Goal: Task Accomplishment & Management: Manage account settings

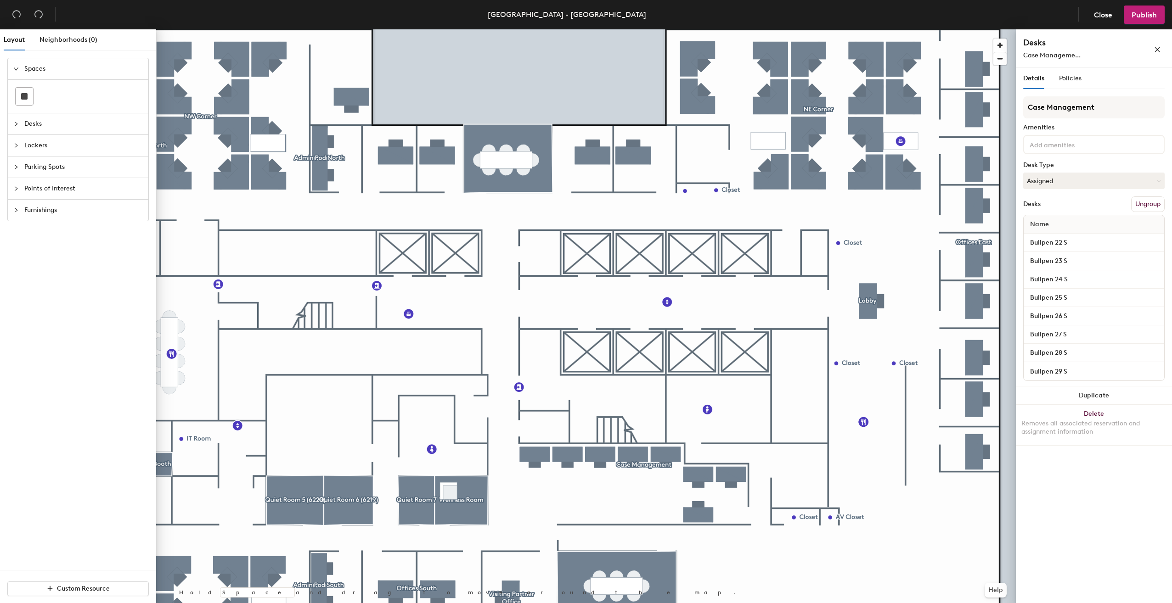
click at [459, 29] on div at bounding box center [586, 29] width 860 height 0
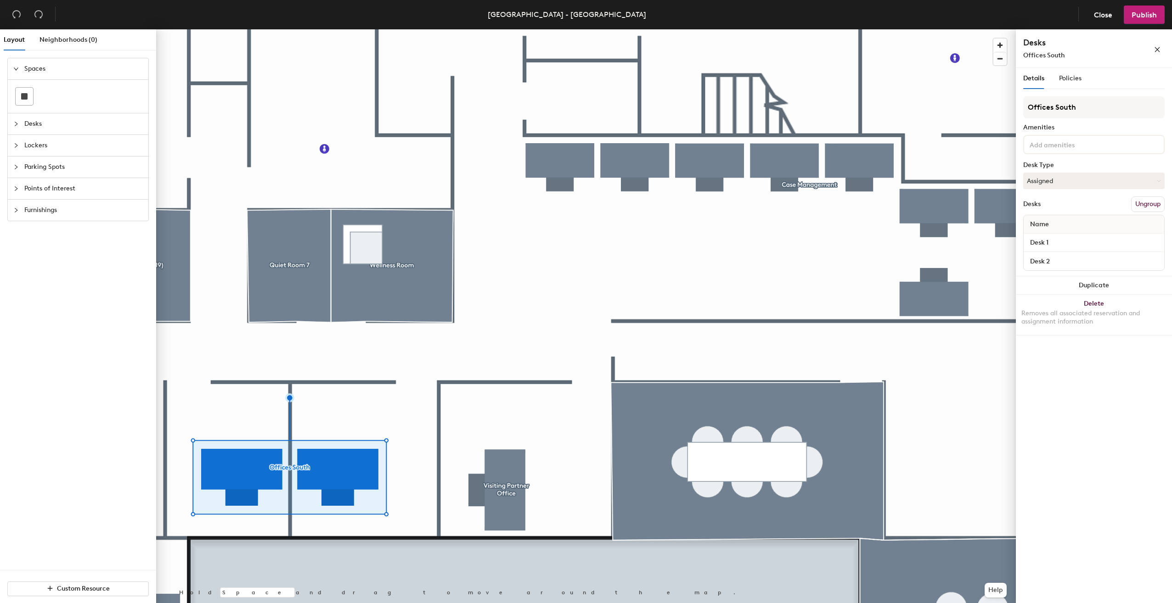
click at [1140, 205] on button "Ungroup" at bounding box center [1148, 205] width 34 height 16
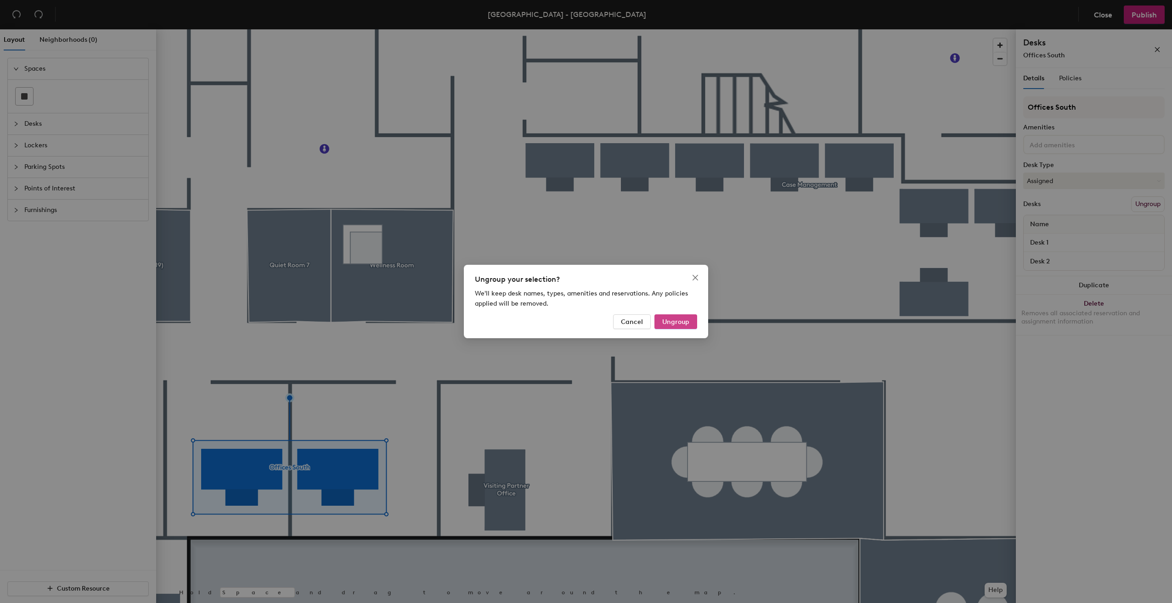
click at [692, 319] on button "Ungroup" at bounding box center [675, 322] width 43 height 15
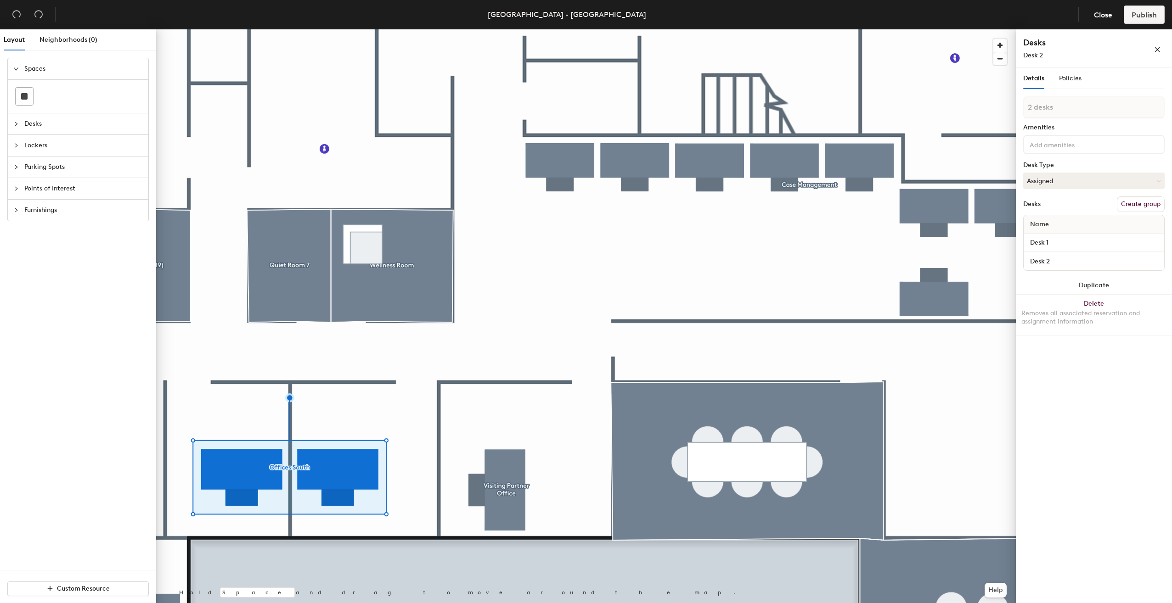
type input "1 desk"
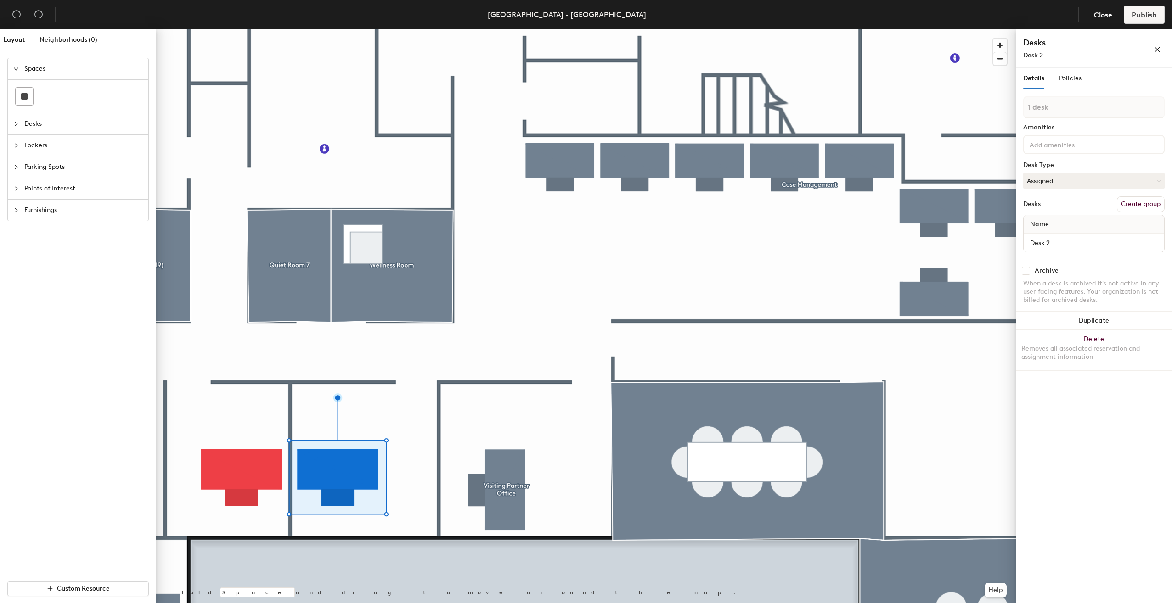
click at [1132, 204] on button "Create group" at bounding box center [1141, 205] width 48 height 16
click at [938, 95] on div "Layout Neighborhoods (0) Spaces Desks Lockers Parking Spots Points of Interest …" at bounding box center [586, 318] width 1172 height 578
type input "Office 6213"
click at [1079, 78] on span "Policies" at bounding box center [1070, 78] width 22 height 8
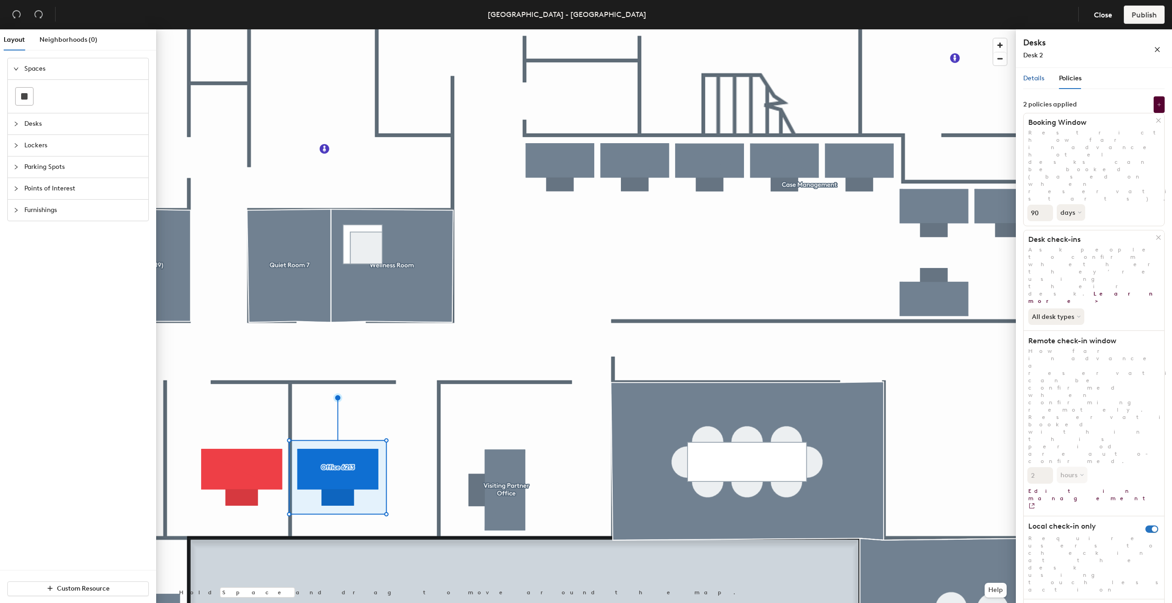
click at [1041, 83] on div "Details" at bounding box center [1033, 78] width 21 height 10
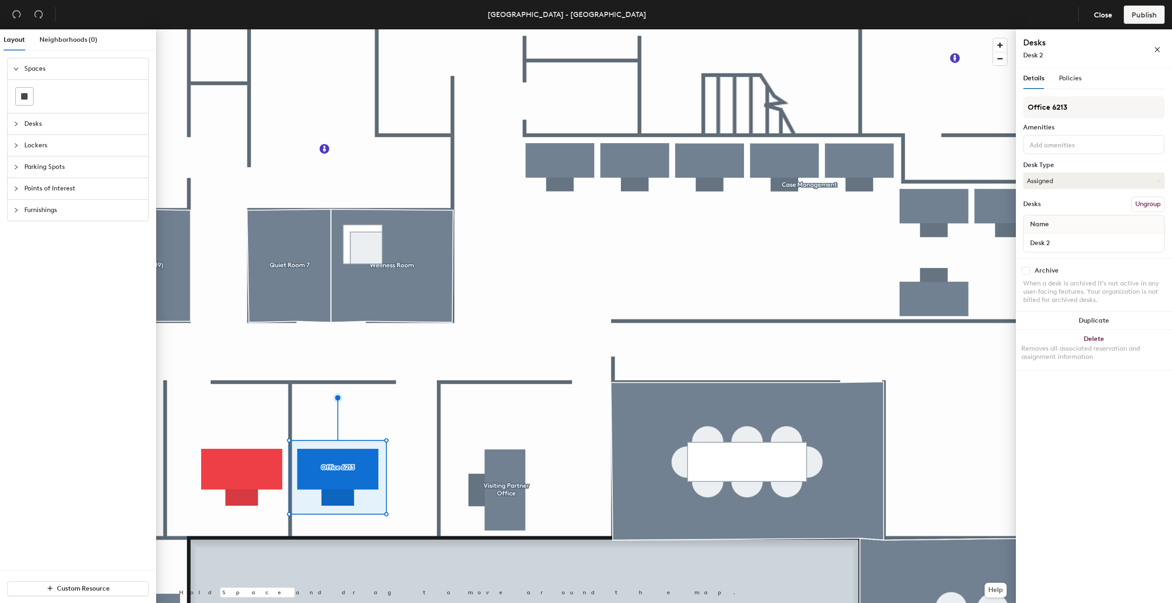
click at [1047, 235] on div "Desk 2" at bounding box center [1094, 243] width 141 height 18
click at [1046, 242] on input "Desk 2" at bounding box center [1093, 242] width 137 height 13
click at [1077, 224] on div "Name" at bounding box center [1094, 224] width 141 height 18
click at [1102, 243] on input "Desk 2" at bounding box center [1093, 242] width 137 height 13
click at [1048, 243] on input "Desk 5213" at bounding box center [1093, 242] width 137 height 13
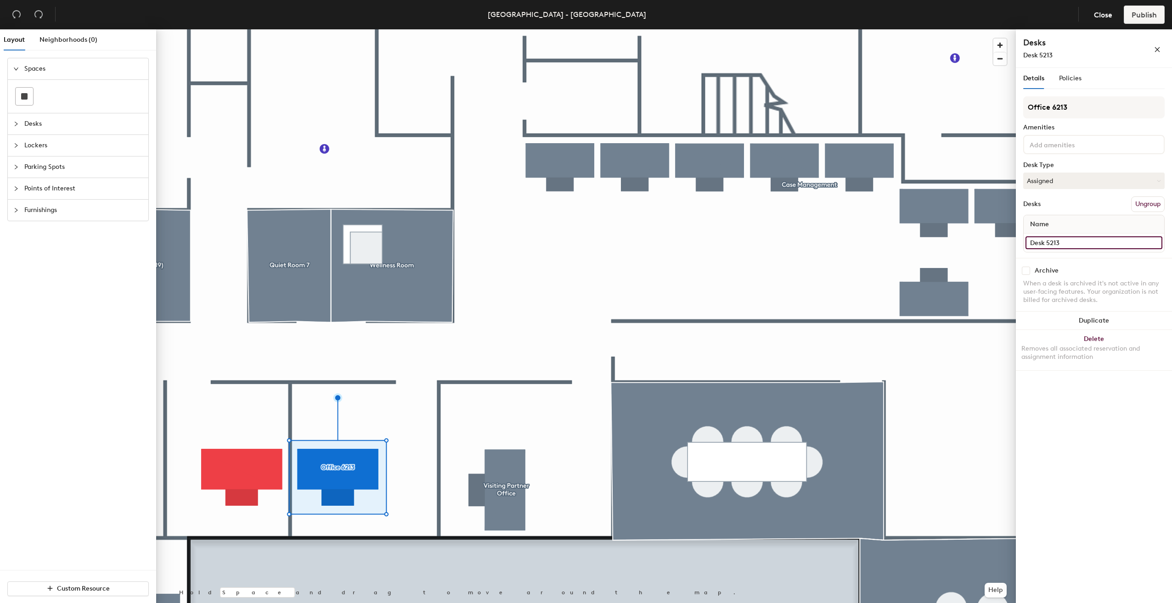
drag, startPoint x: 1049, startPoint y: 242, endPoint x: 1054, endPoint y: 241, distance: 5.2
click at [1048, 242] on input "Desk 5213" at bounding box center [1093, 242] width 137 height 13
type input "Desk 6213"
click at [1143, 264] on div "Archive When a desk is archived it's not active in any user-facing features. Yo…" at bounding box center [1094, 286] width 156 height 57
click at [1044, 242] on input "Desk 6213" at bounding box center [1093, 242] width 137 height 13
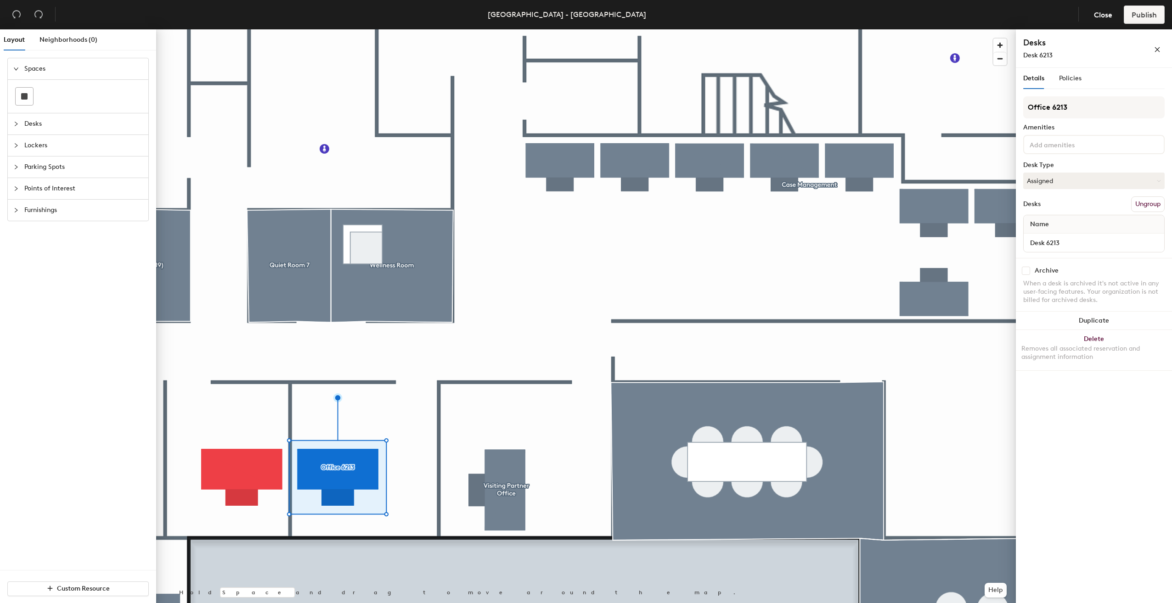
click at [1125, 252] on div "Name Desk 6213" at bounding box center [1093, 234] width 141 height 38
click at [1066, 80] on span "Policies" at bounding box center [1070, 78] width 22 height 8
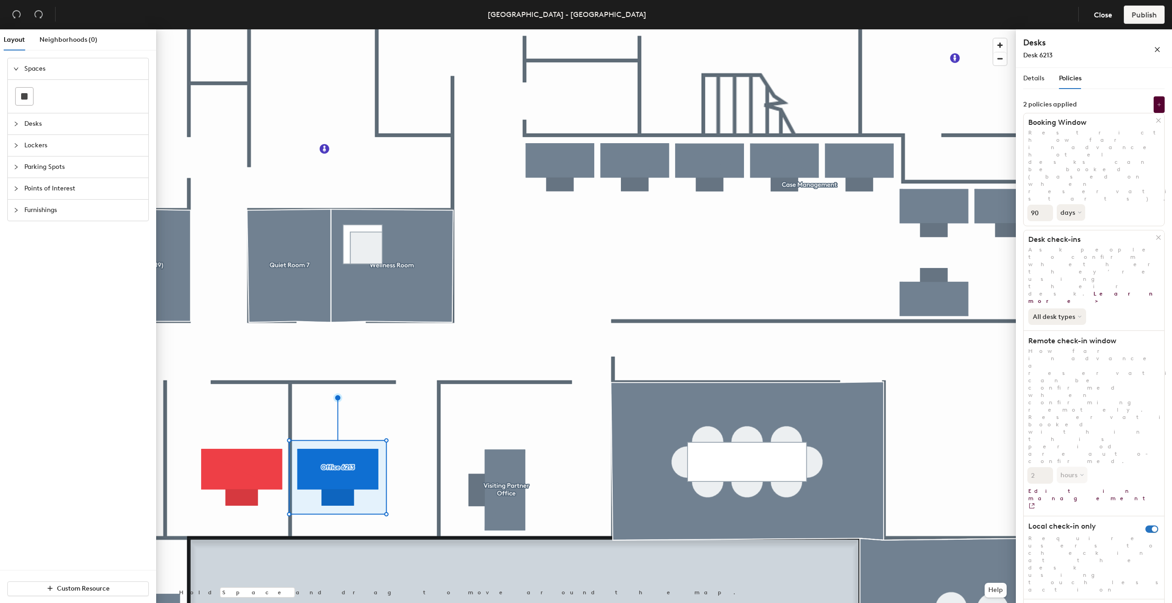
click at [1067, 309] on button "All desk types" at bounding box center [1057, 317] width 58 height 17
click at [1110, 305] on div "All desk types All desk types Hot/hotel only" at bounding box center [1094, 315] width 141 height 20
click at [1034, 80] on span "Details" at bounding box center [1033, 78] width 21 height 8
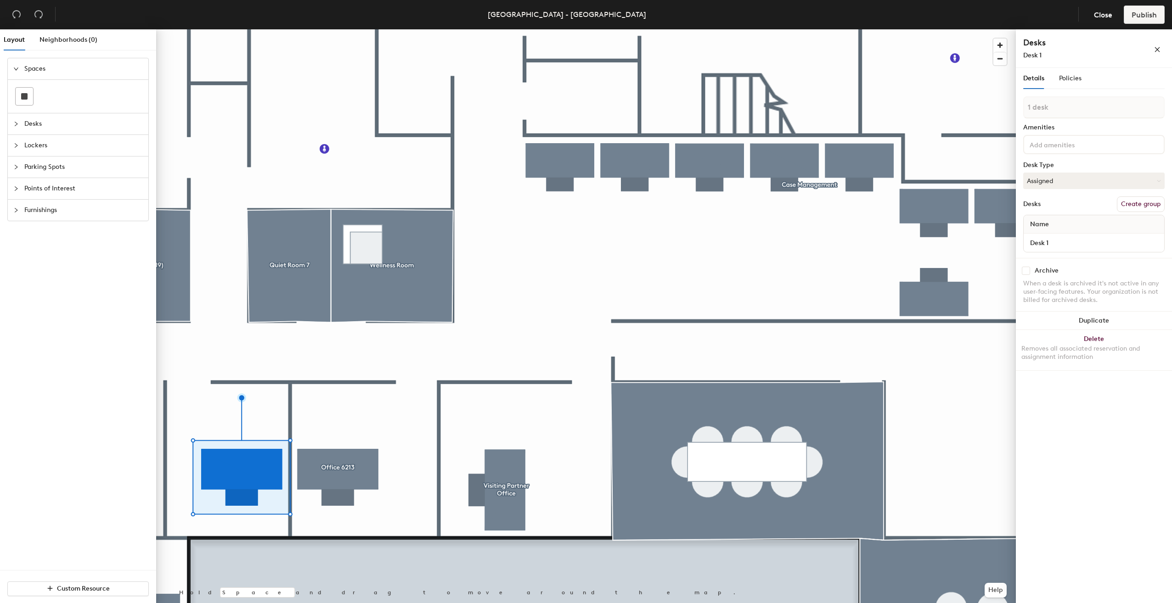
click at [1142, 202] on button "Create group" at bounding box center [1141, 205] width 48 height 16
click at [860, 111] on div "Layout Neighborhoods (0) Spaces Desks Lockers Parking Spots Points of Interest …" at bounding box center [586, 318] width 1172 height 578
type input "Office 6214"
click at [1044, 244] on input "Desk 1" at bounding box center [1093, 242] width 137 height 13
type input "Desk 6214"
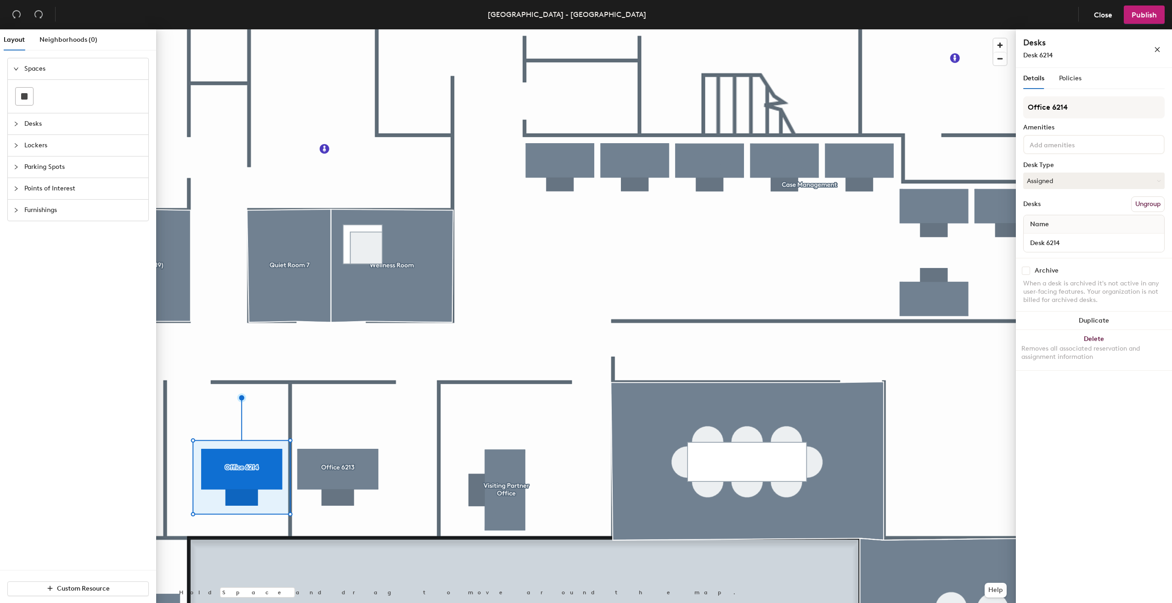
click at [1078, 449] on div "Details Policies Office 6214 Amenities Desk Type Assigned Desks Ungroup Name De…" at bounding box center [1094, 337] width 156 height 539
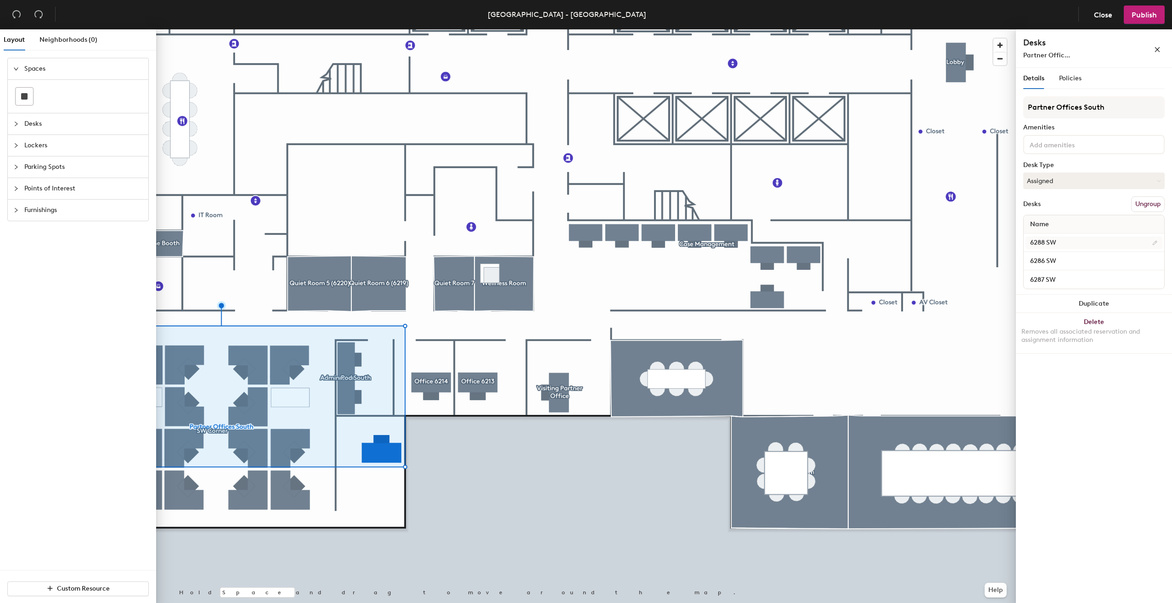
drag, startPoint x: 1151, startPoint y: 203, endPoint x: 1080, endPoint y: 243, distance: 81.2
click at [1084, 245] on div "Partner Offices South Amenities Desk Type Assigned Desks Ungroup Name 6288 SW 6…" at bounding box center [1093, 195] width 141 height 198
click at [1142, 204] on button "Ungroup" at bounding box center [1148, 205] width 34 height 16
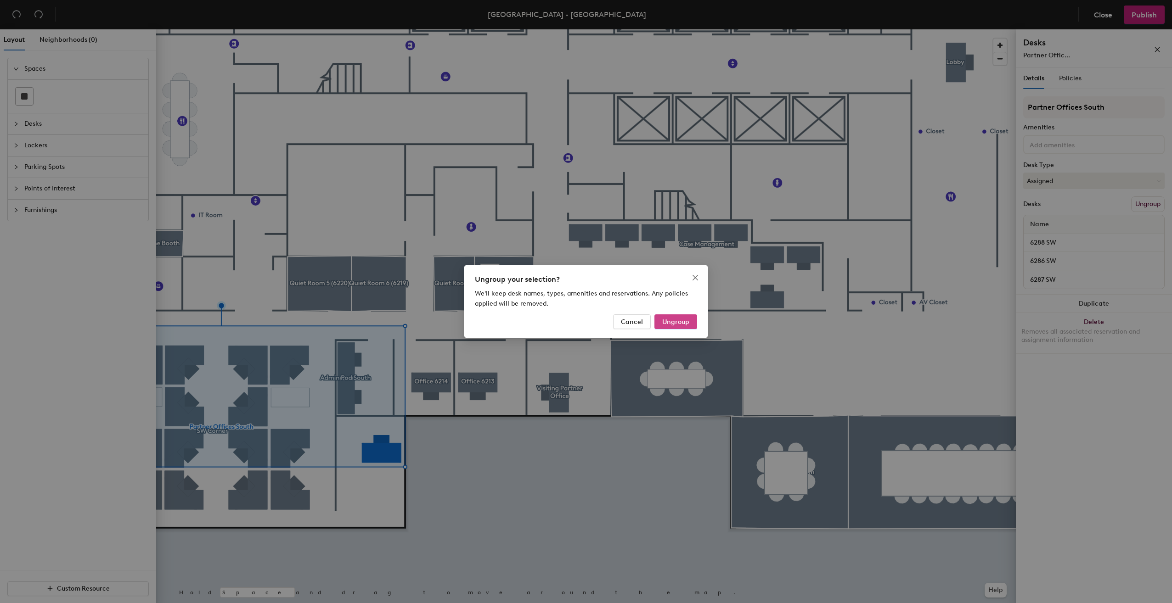
click at [682, 321] on span "Ungroup" at bounding box center [675, 322] width 27 height 8
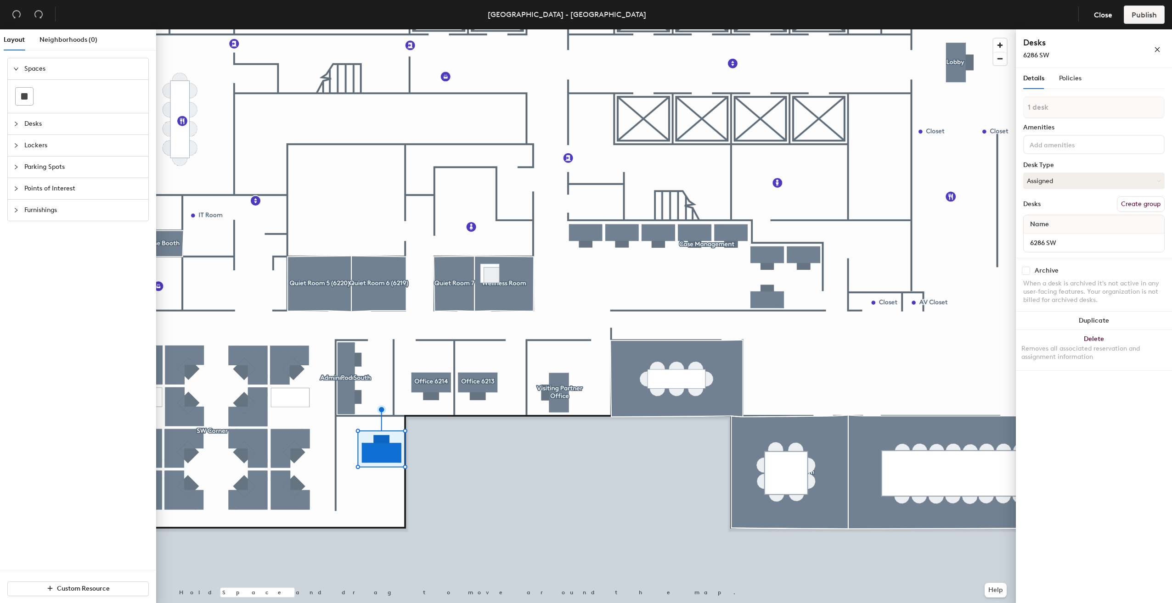
click at [1130, 202] on button "Create group" at bounding box center [1141, 205] width 48 height 16
click at [1077, 148] on input at bounding box center [1069, 144] width 83 height 11
click at [1059, 112] on input "Pod 15" at bounding box center [1093, 107] width 141 height 22
click at [904, 118] on div "Layout Neighborhoods (0) Spaces Desks Lockers Parking Spots Points of Interest …" at bounding box center [586, 318] width 1172 height 578
type input "Office 6286"
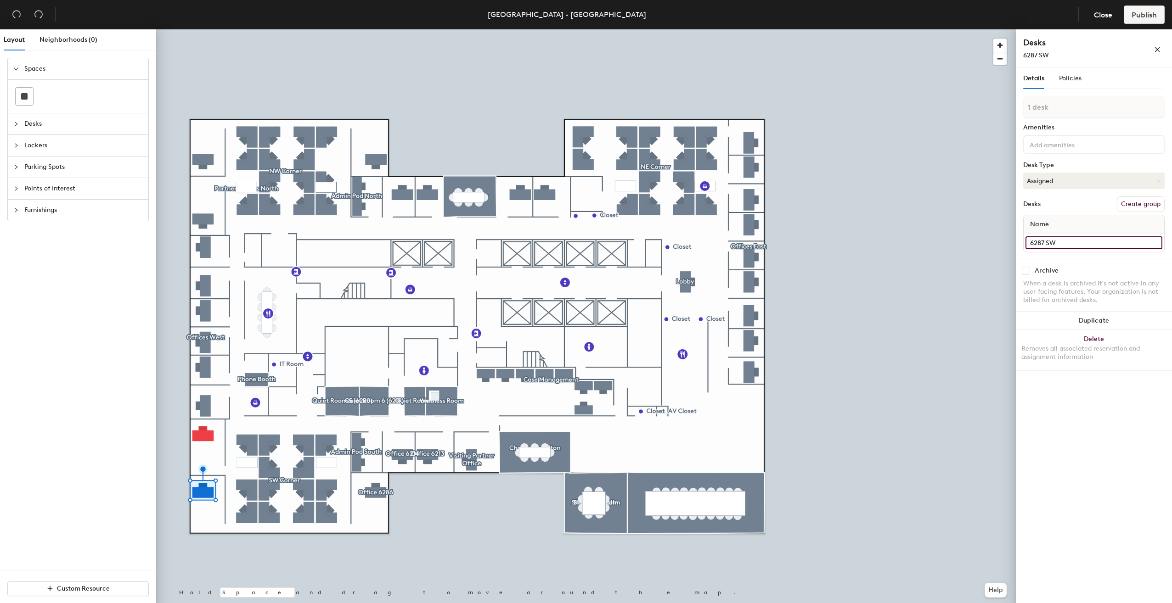
click at [1097, 242] on input "6287 SW" at bounding box center [1093, 242] width 137 height 13
click at [1099, 219] on div "Name" at bounding box center [1094, 224] width 141 height 18
click at [1065, 82] on span "Policies" at bounding box center [1070, 78] width 22 height 8
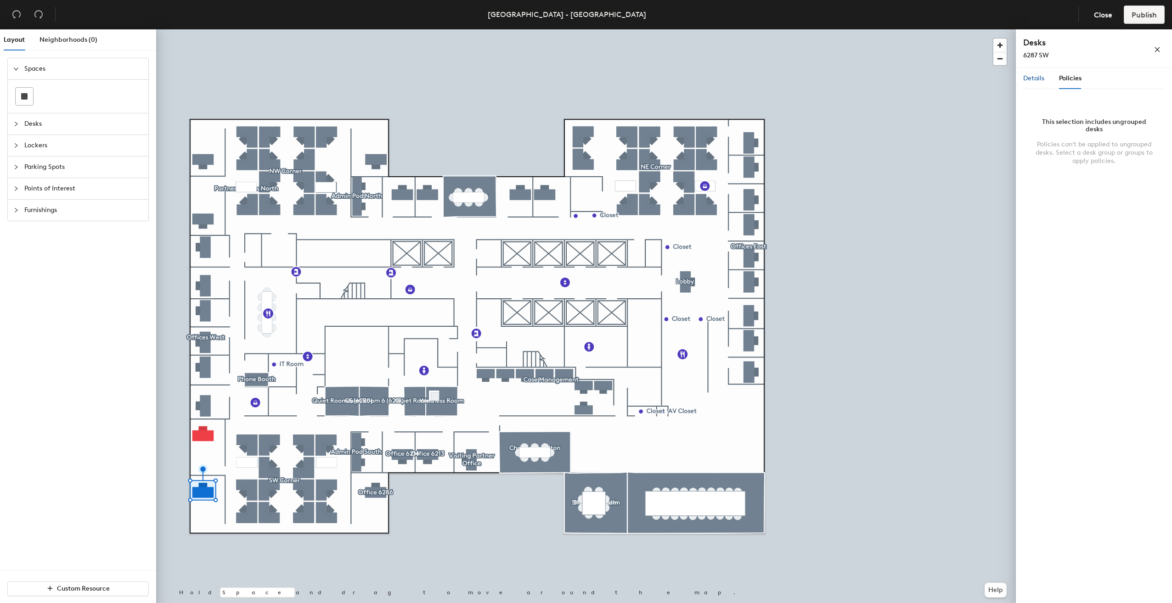
click at [1040, 80] on span "Details" at bounding box center [1033, 78] width 21 height 8
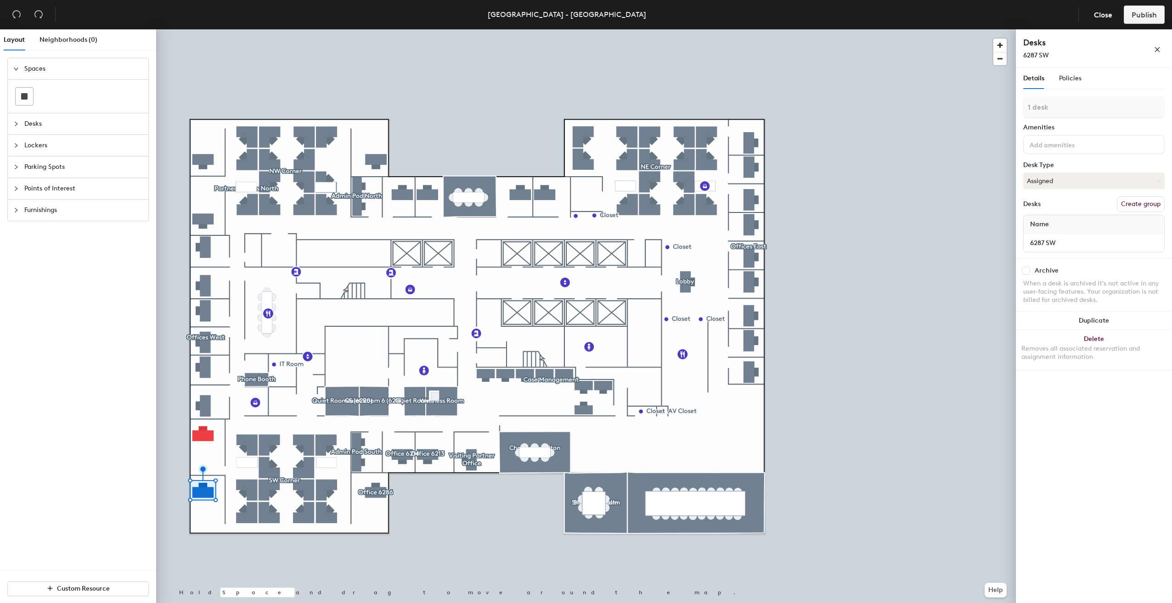
drag, startPoint x: 1132, startPoint y: 203, endPoint x: 1109, endPoint y: 196, distance: 24.1
click at [1103, 195] on div "1 desk Amenities Desk Type Assigned Desks Create group Name 6287 SW" at bounding box center [1093, 177] width 141 height 162
click at [1145, 203] on button "Create group" at bounding box center [1141, 205] width 48 height 16
type input "Office 6288"
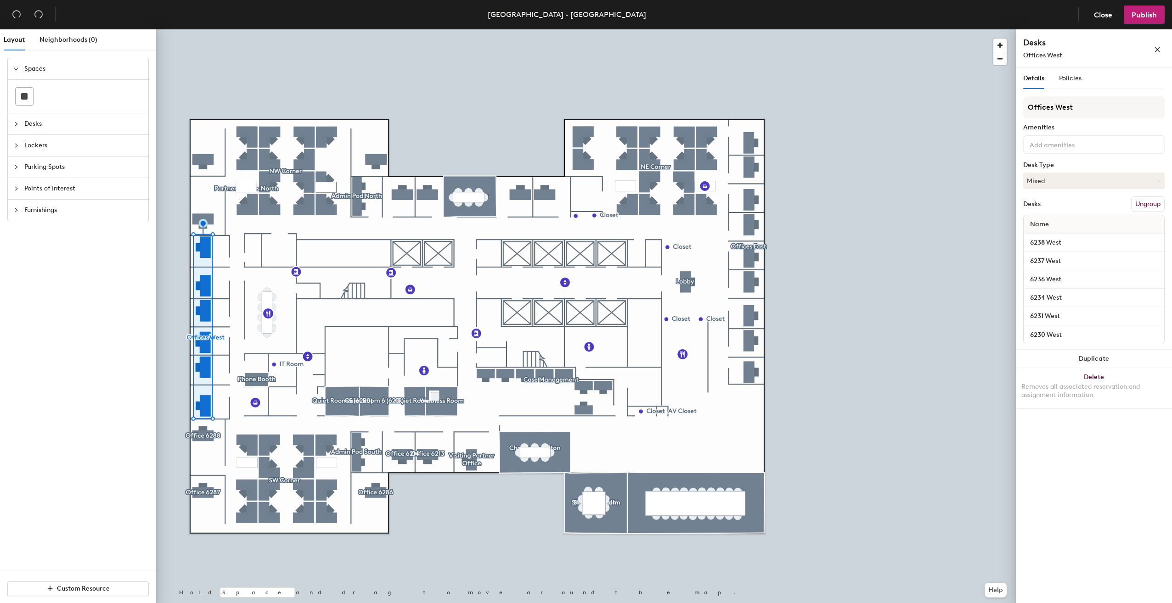
click at [1145, 204] on button "Ungroup" at bounding box center [1148, 205] width 34 height 16
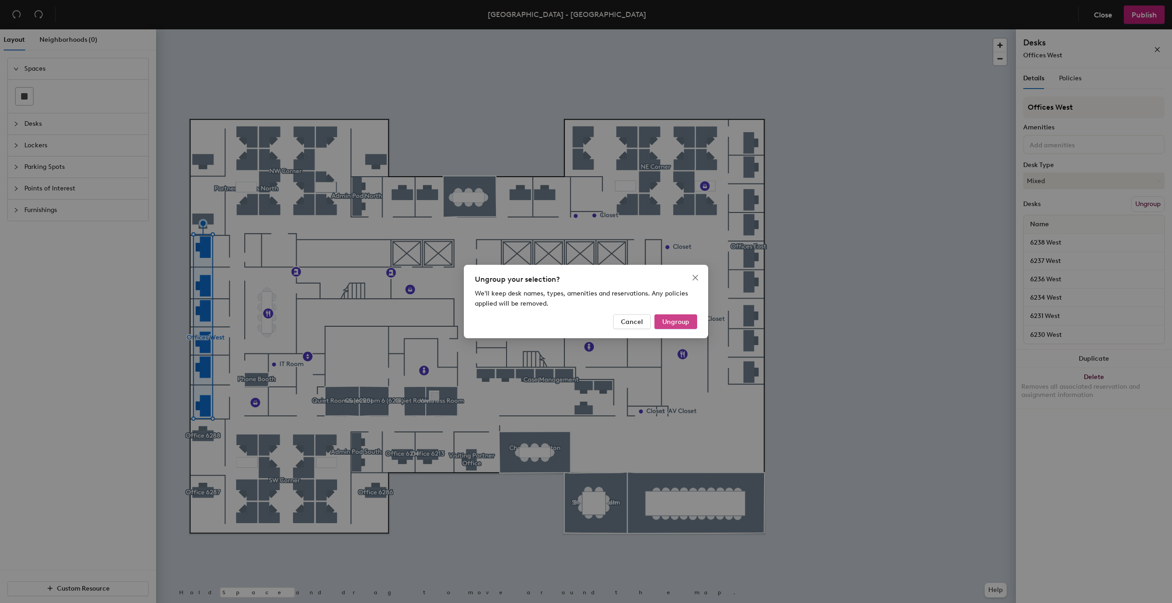
click at [694, 323] on button "Ungroup" at bounding box center [675, 322] width 43 height 15
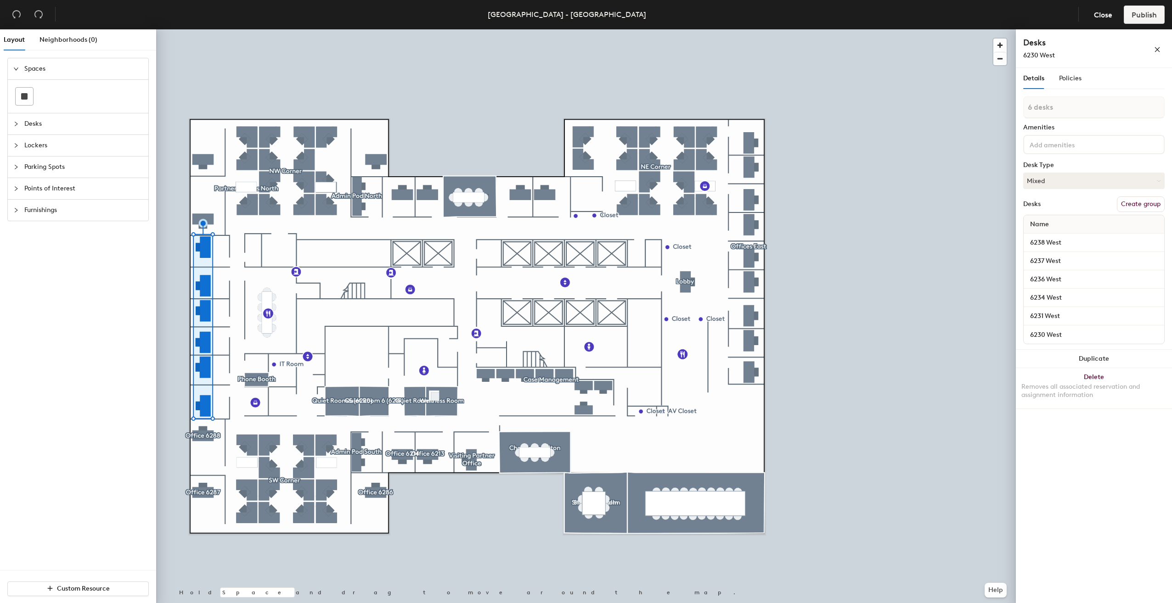
type input "1 desk"
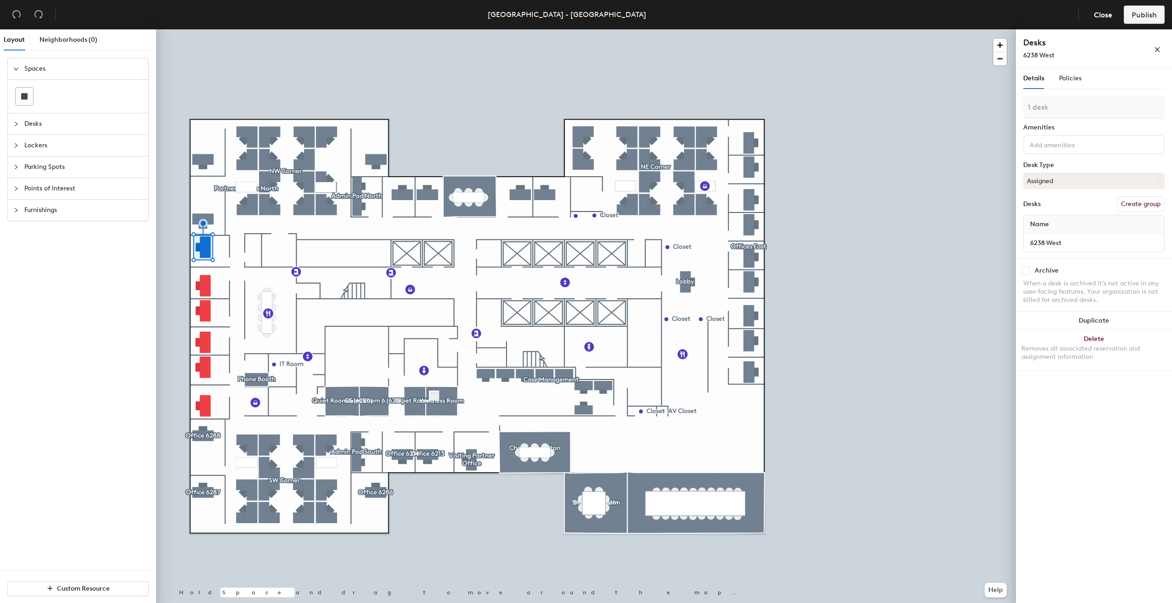
click at [1156, 207] on button "Create group" at bounding box center [1141, 205] width 48 height 16
click at [905, 110] on div "Layout Neighborhoods (0) Spaces Desks Lockers Parking Spots Points of Interest …" at bounding box center [586, 318] width 1172 height 578
type input "Office 6238"
click at [1135, 203] on button "Create group" at bounding box center [1141, 205] width 48 height 16
click at [906, 109] on div "Layout Neighborhoods (0) Spaces Desks Lockers Parking Spots Points of Interest …" at bounding box center [586, 318] width 1172 height 578
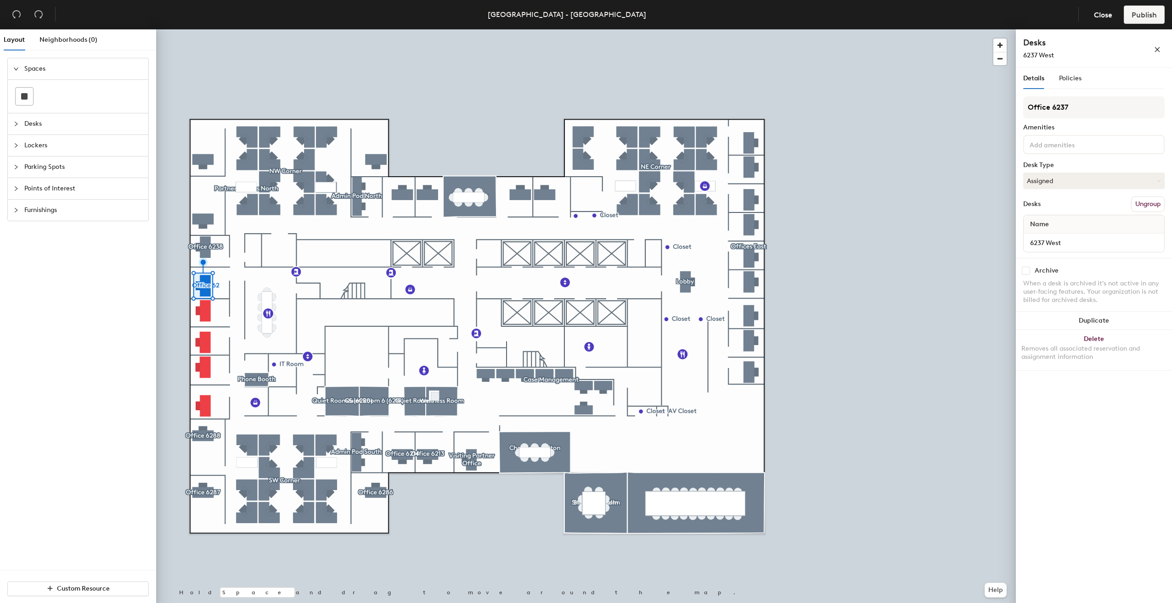
type input "Office 6237"
click at [1134, 205] on button "Create group" at bounding box center [1141, 205] width 48 height 16
click at [1012, 112] on div "Layout Neighborhoods (0) Spaces Desks Lockers Parking Spots Points of Interest …" at bounding box center [586, 318] width 1172 height 578
type input "Office 6236"
click at [1155, 202] on button "Create group" at bounding box center [1141, 205] width 48 height 16
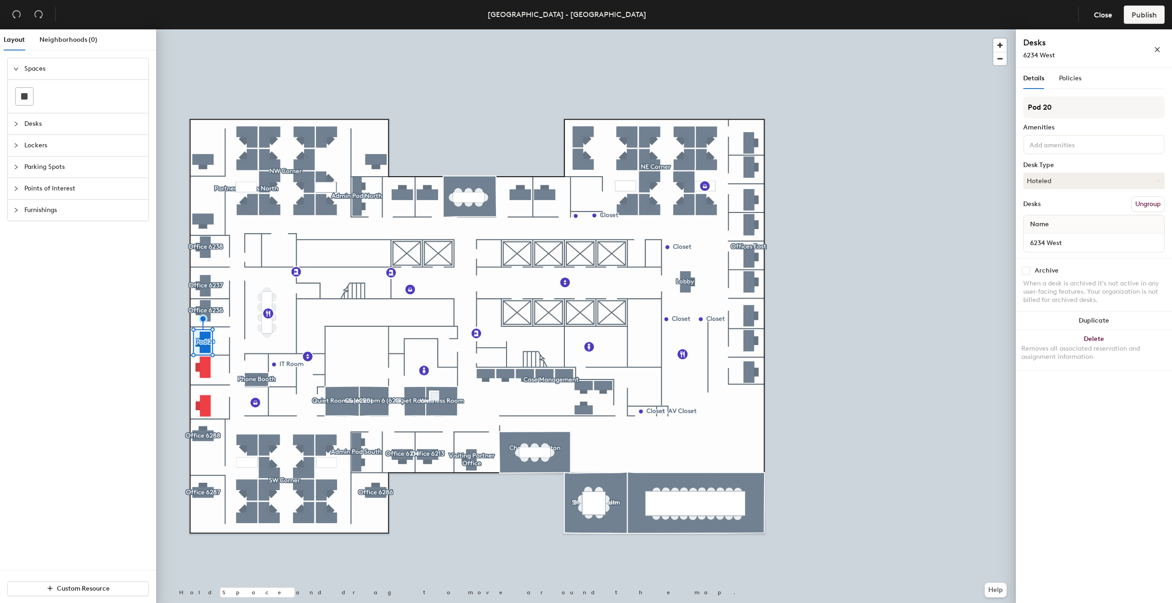
click at [987, 102] on div "Layout Neighborhoods (0) Spaces Desks Lockers Parking Spots Points of Interest …" at bounding box center [586, 318] width 1172 height 578
type input "Office 6234"
click at [1134, 203] on button "Create group" at bounding box center [1141, 205] width 48 height 16
click at [978, 102] on div "Layout Neighborhoods (0) Spaces Desks Lockers Parking Spots Points of Interest …" at bounding box center [586, 318] width 1172 height 578
type input "Office 6231"
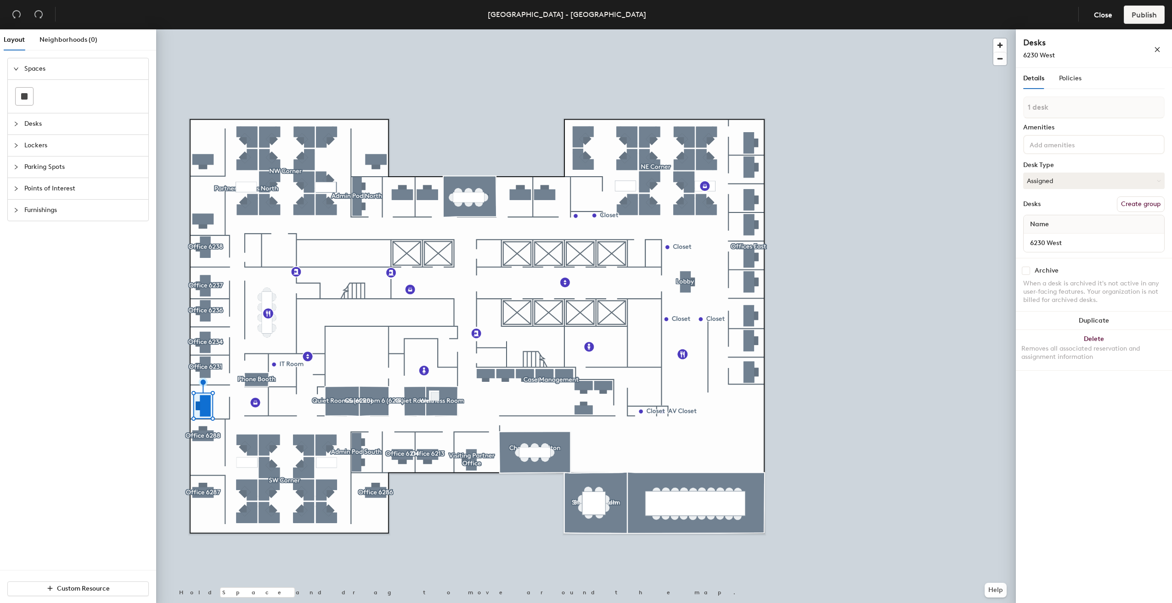
click at [1148, 206] on button "Create group" at bounding box center [1141, 205] width 48 height 16
click at [984, 106] on div "Layout Neighborhoods (0) Spaces Desks Lockers Parking Spots Points of Interest …" at bounding box center [586, 318] width 1172 height 578
type input "Office 6230"
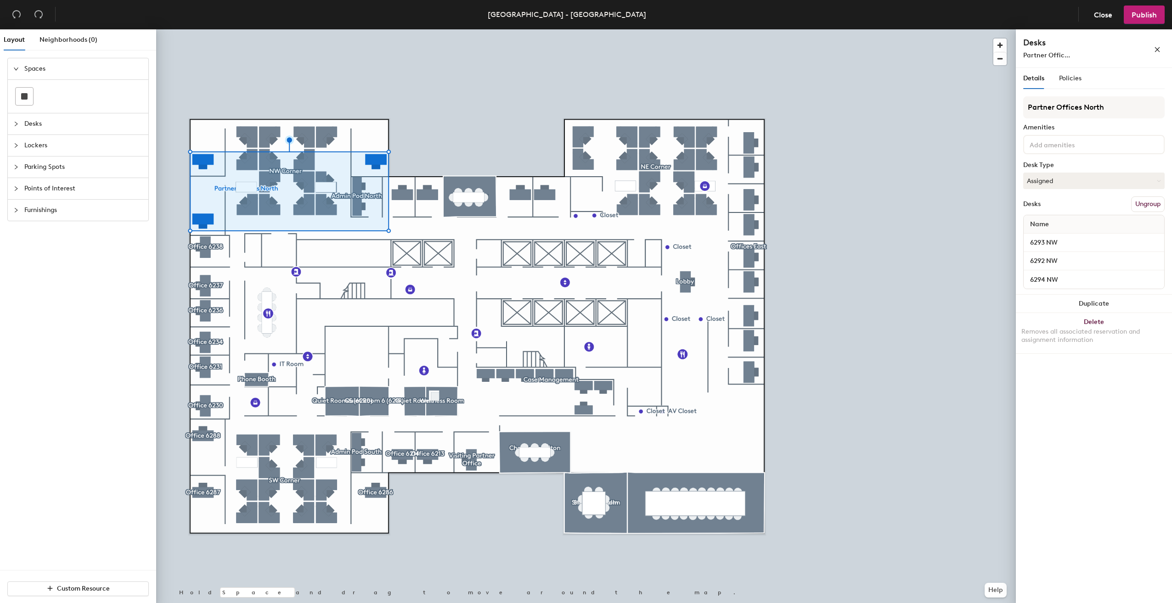
click at [1144, 203] on button "Ungroup" at bounding box center [1148, 205] width 34 height 16
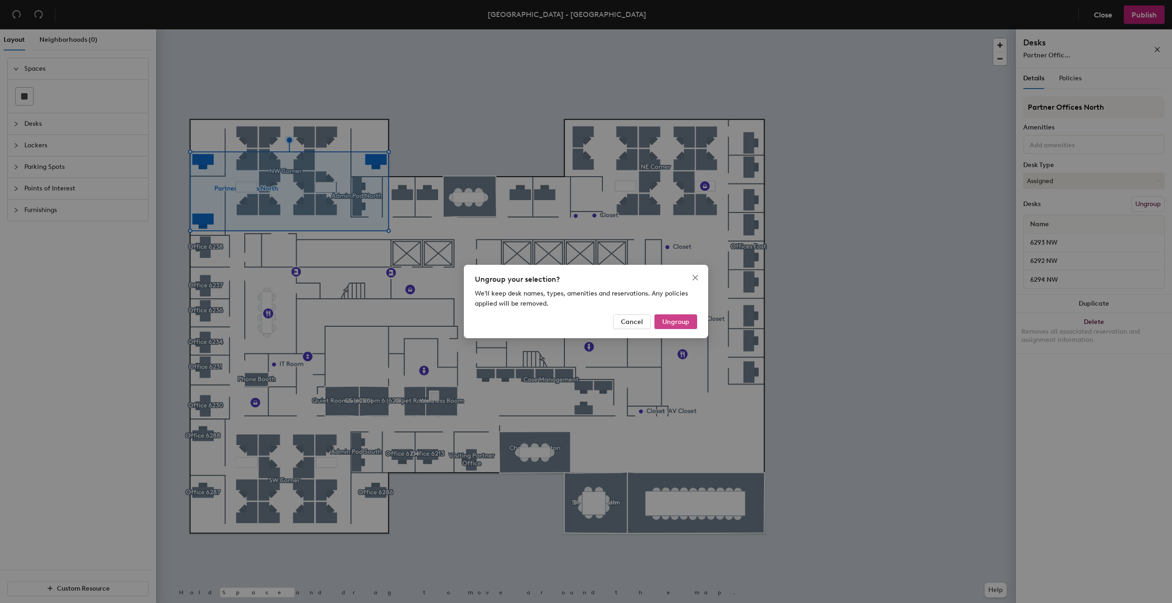
click at [674, 320] on span "Ungroup" at bounding box center [675, 322] width 27 height 8
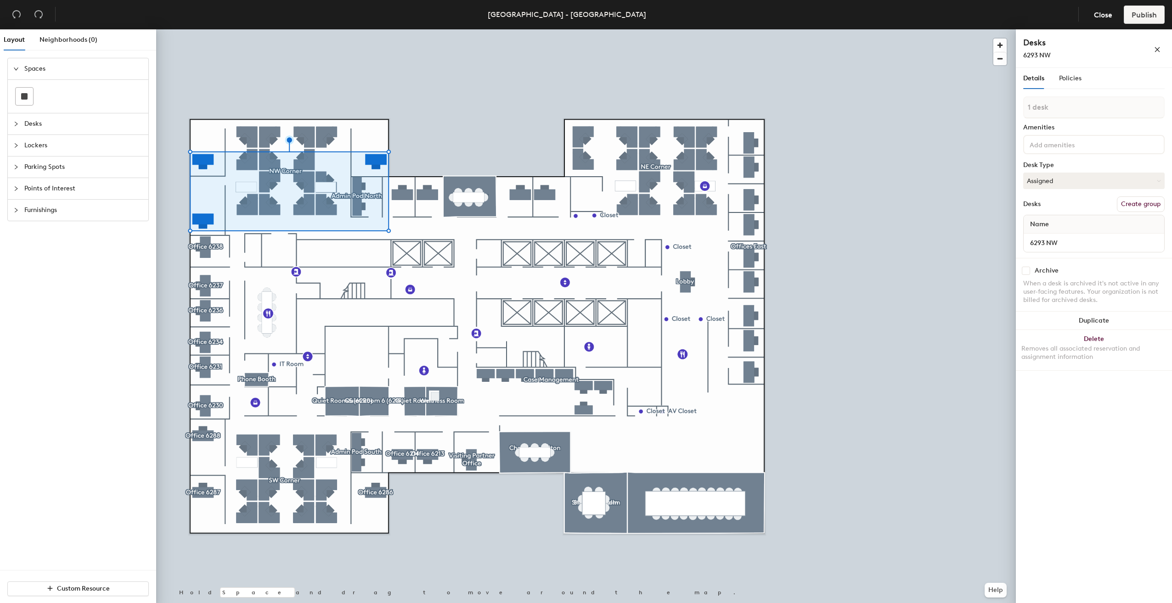
type input "1 desk"
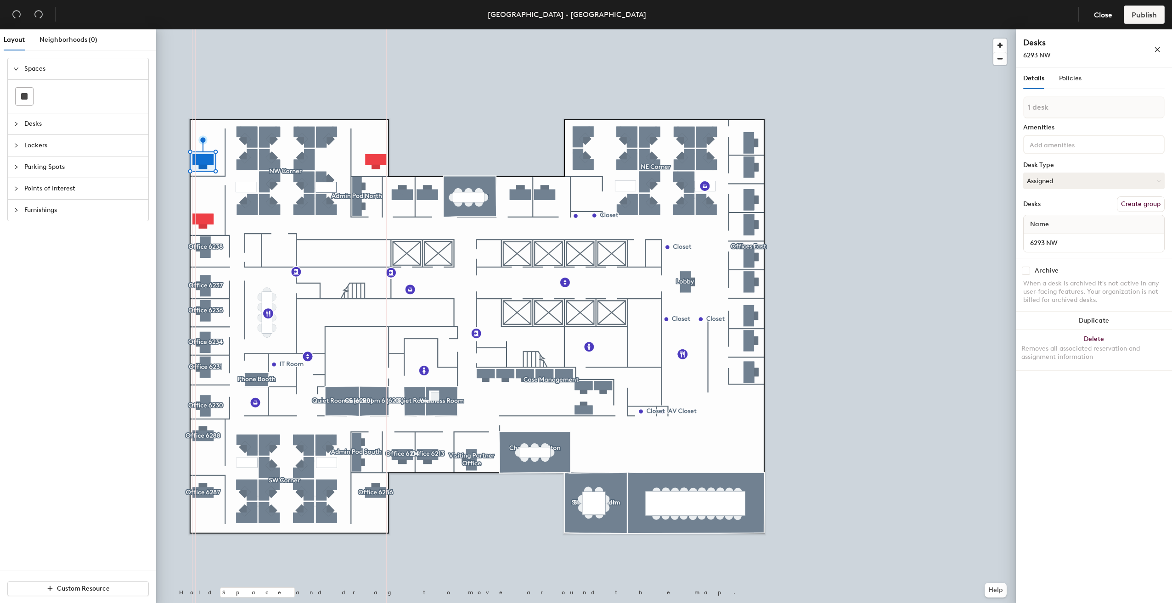
click at [1072, 131] on div "1 desk Amenities Desk Type Assigned Desks Create group Name 6293 NW" at bounding box center [1093, 177] width 141 height 162
click at [1069, 144] on input at bounding box center [1069, 144] width 83 height 11
click at [1089, 281] on div "When a desk is archived it's not active in any user-facing features. Your organ…" at bounding box center [1093, 292] width 141 height 25
click at [1140, 206] on button "Create group" at bounding box center [1141, 205] width 48 height 16
click at [998, 109] on div "Layout Neighborhoods (0) Spaces Desks Lockers Parking Spots Points of Interest …" at bounding box center [586, 318] width 1172 height 578
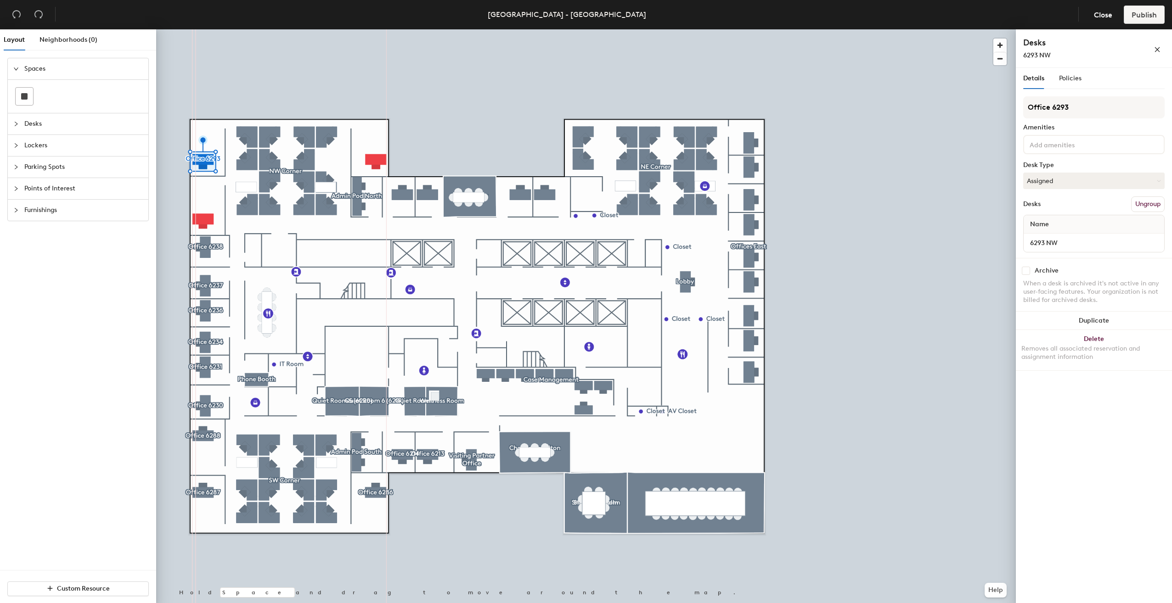
type input "Office 6293"
click at [1136, 201] on button "Create group" at bounding box center [1141, 205] width 48 height 16
click at [944, 99] on div "Layout Neighborhoods (0) Spaces Desks Lockers Parking Spots Points of Interest …" at bounding box center [586, 318] width 1172 height 578
type input "Office 6292"
click at [1148, 202] on button "Create group" at bounding box center [1141, 205] width 48 height 16
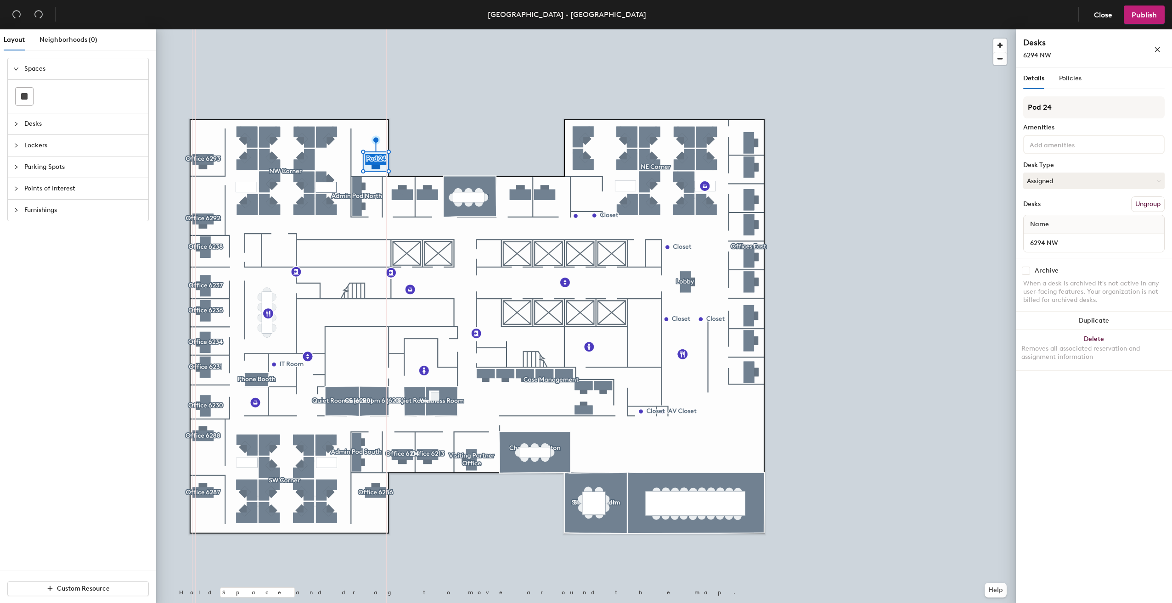
click at [979, 109] on div "Layout Neighborhoods (0) Spaces Desks Lockers Parking Spots Points of Interest …" at bounding box center [586, 318] width 1172 height 578
type input "Office 6294"
click at [421, 29] on div at bounding box center [586, 29] width 860 height 0
click at [1155, 206] on button "Ungroup" at bounding box center [1148, 205] width 34 height 16
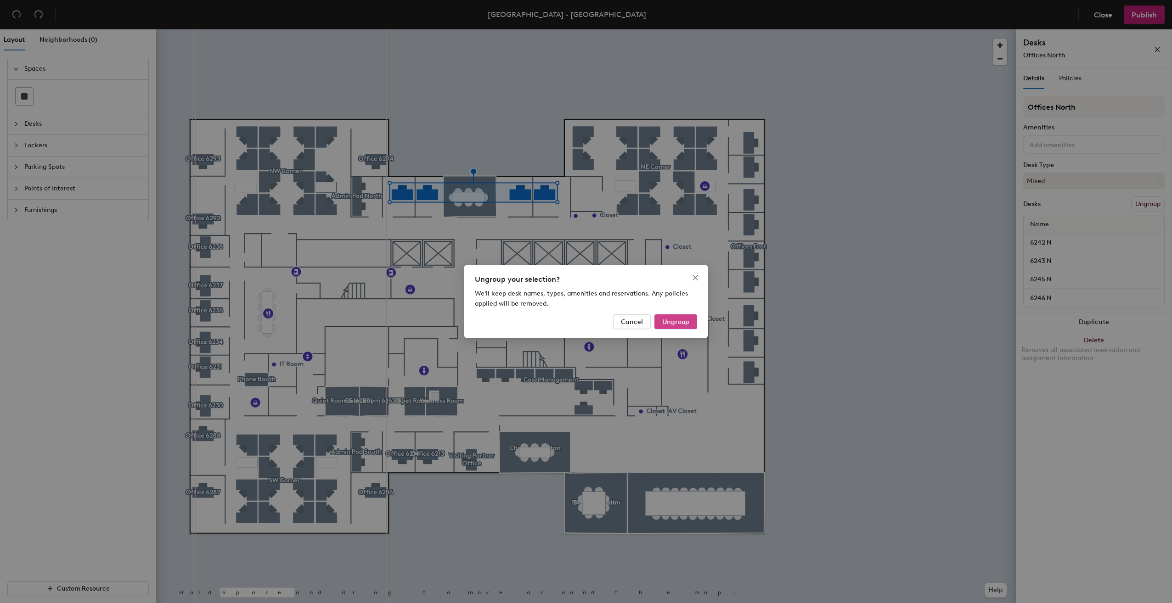
click at [674, 321] on span "Ungroup" at bounding box center [675, 322] width 27 height 8
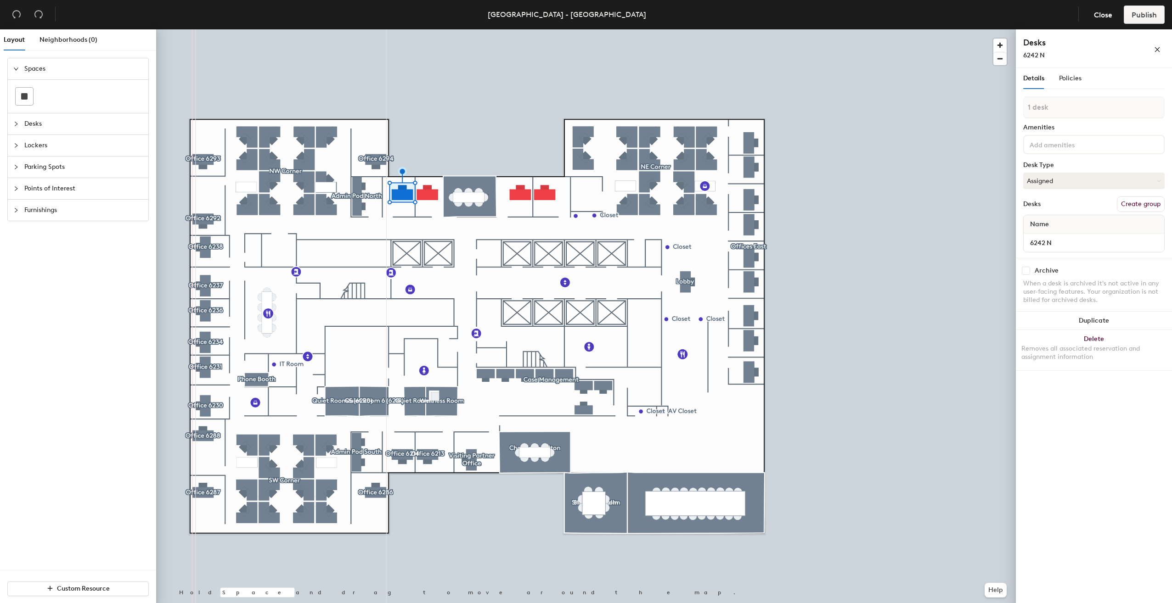
click at [1132, 208] on button "Create group" at bounding box center [1141, 205] width 48 height 16
click at [986, 103] on div "Layout Neighborhoods (0) Spaces Desks Lockers Parking Spots Points of Interest …" at bounding box center [586, 318] width 1172 height 578
type input "Office"
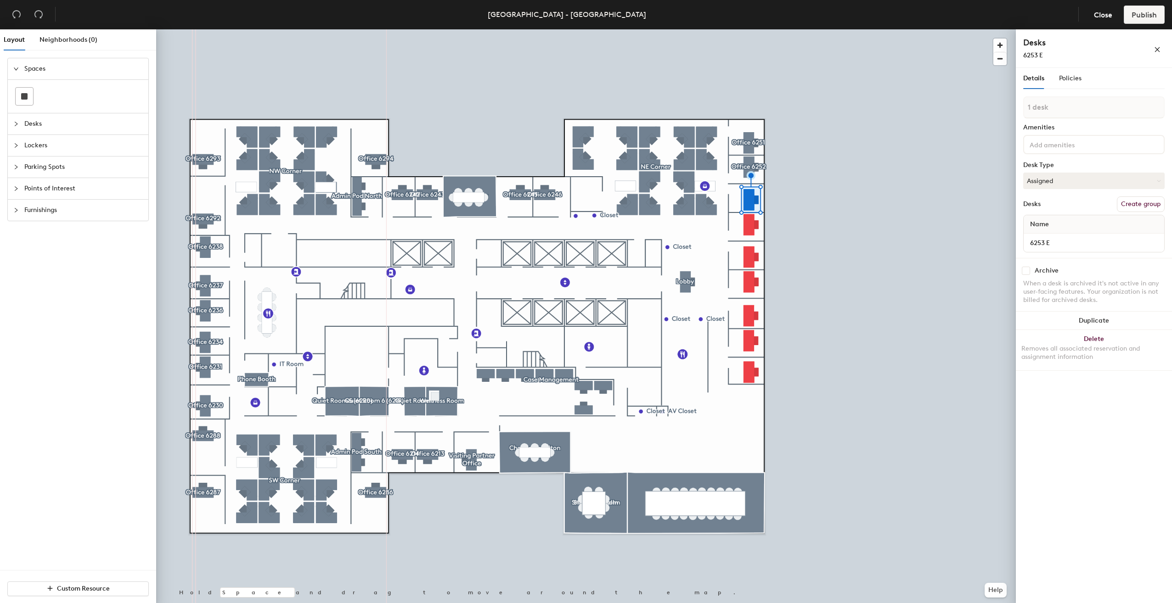
click at [1155, 201] on button "Create group" at bounding box center [1141, 205] width 48 height 16
click at [923, 106] on div "Layout Neighborhoods (0) Spaces Desks Lockers Parking Spots Points of Interest …" at bounding box center [586, 318] width 1172 height 578
type input "Office 6253"
click at [1048, 142] on input at bounding box center [1069, 144] width 83 height 11
click at [902, 29] on div at bounding box center [586, 29] width 860 height 0
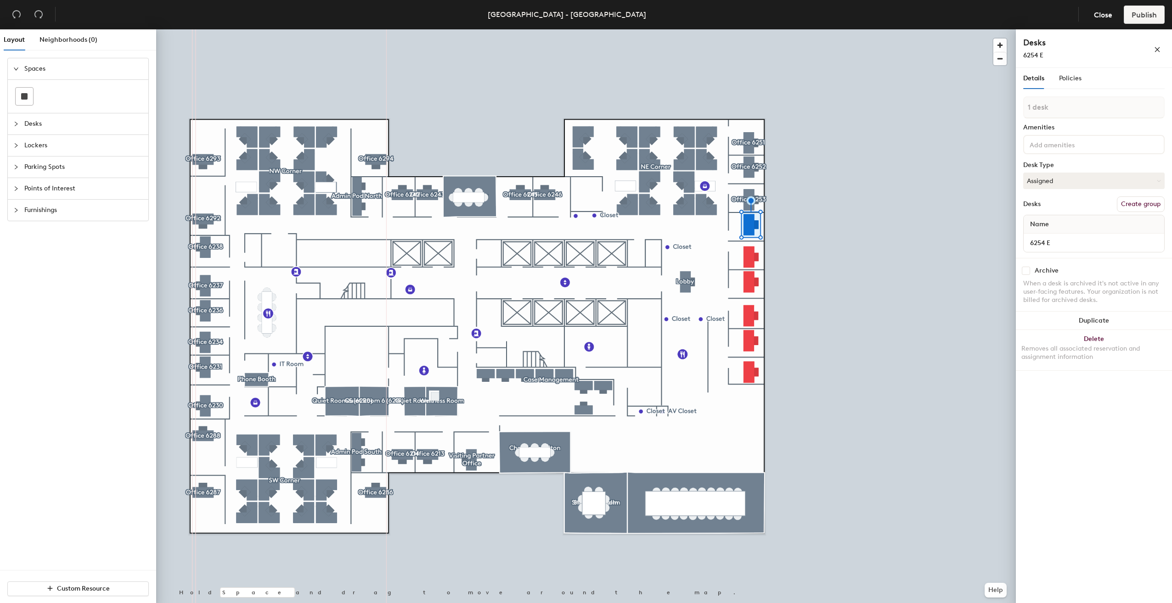
click at [1154, 206] on button "Create group" at bounding box center [1141, 205] width 48 height 16
click at [1010, 112] on div "Layout Neighborhoods (0) Spaces Desks Lockers Parking Spots Points of Interest …" at bounding box center [586, 318] width 1172 height 578
type input "Office 6254"
click at [926, 29] on div at bounding box center [586, 29] width 860 height 0
